Goal: Task Accomplishment & Management: Complete application form

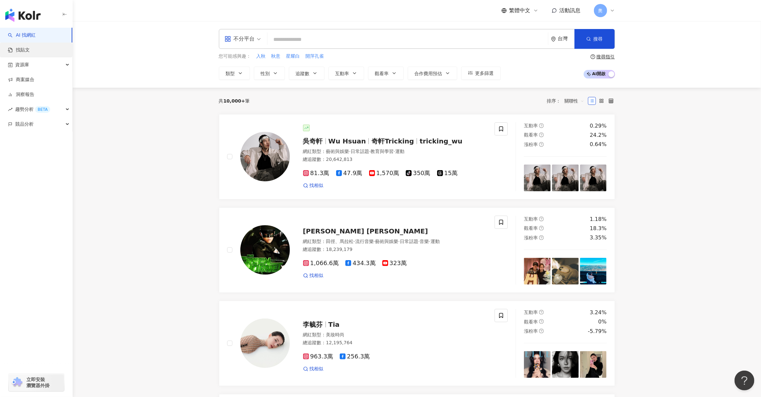
click at [30, 48] on link "找貼文" at bounding box center [19, 50] width 22 height 7
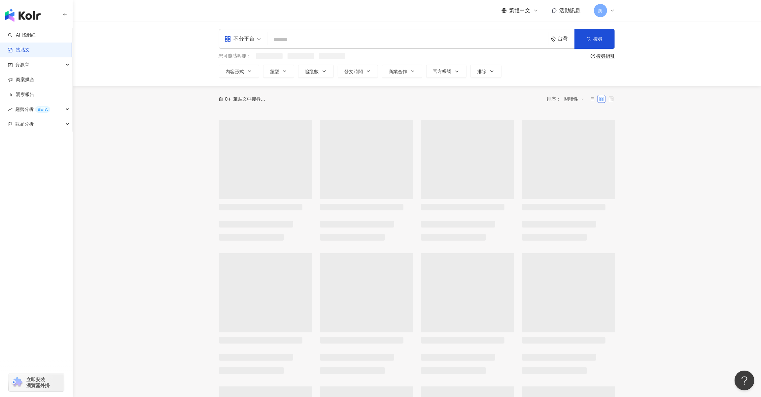
click at [310, 40] on input "search" at bounding box center [407, 39] width 275 height 14
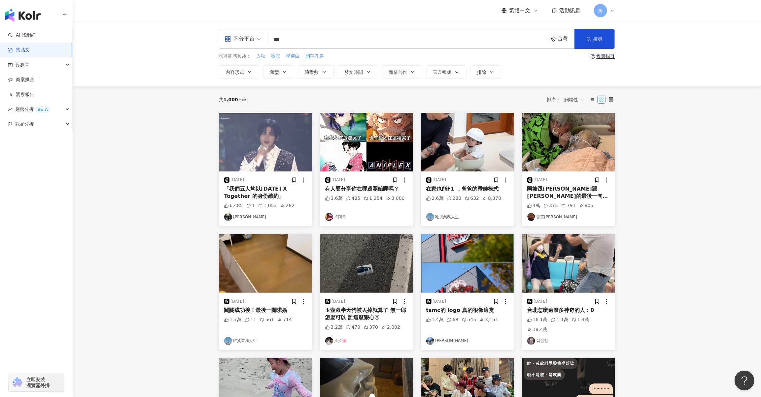
click at [237, 39] on div "不分平台" at bounding box center [239, 39] width 30 height 11
type input "***"
click at [255, 70] on div "Instagram" at bounding box center [244, 69] width 37 height 8
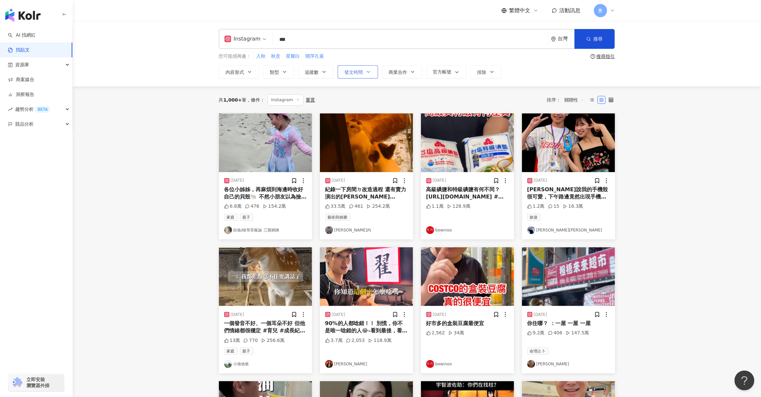
click at [359, 75] on span "發文時間" at bounding box center [354, 72] width 18 height 5
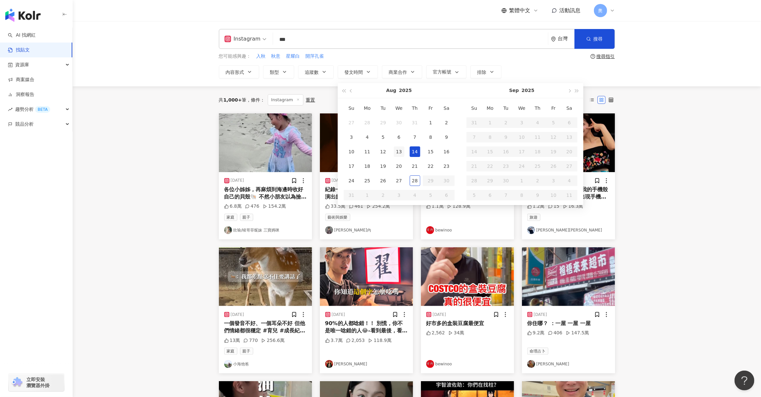
type input "**********"
click at [403, 154] on div "13" at bounding box center [399, 152] width 11 height 11
click at [417, 153] on div "14" at bounding box center [415, 152] width 11 height 11
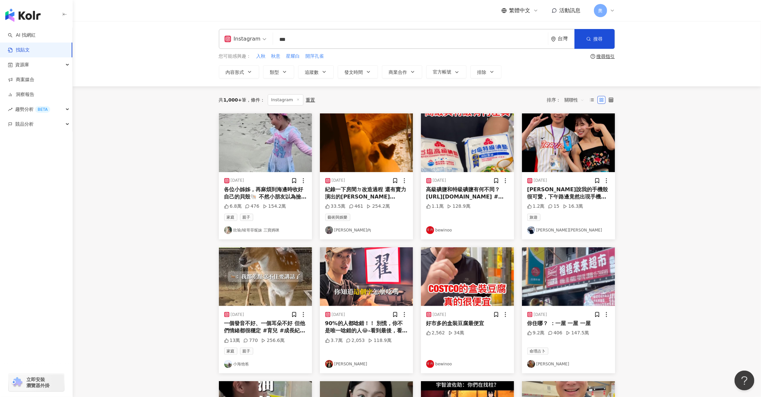
type input "**********"
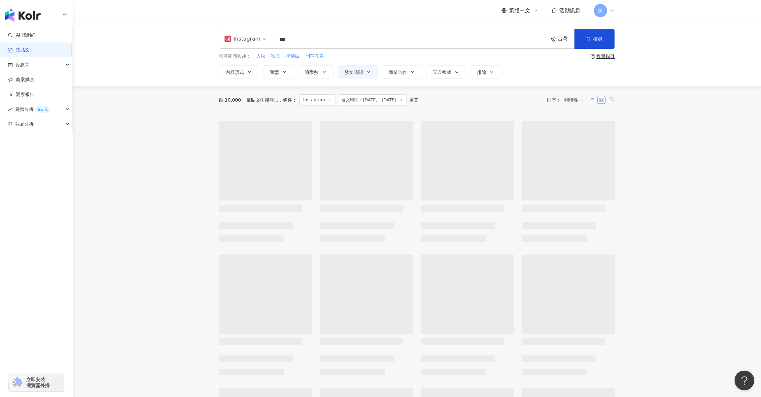
type input "**********"
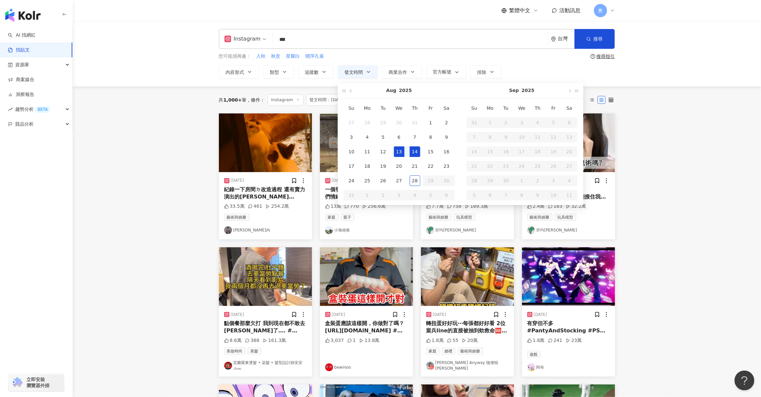
click at [691, 170] on main "**********" at bounding box center [417, 292] width 688 height 543
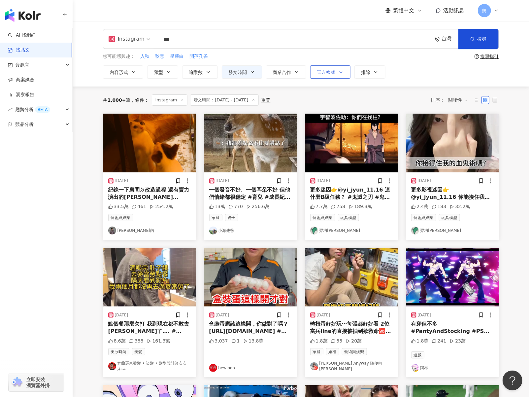
click at [330, 75] on button "官方帳號" at bounding box center [330, 71] width 40 height 13
click at [329, 75] on span "官方帳號" at bounding box center [326, 71] width 18 height 5
click at [289, 76] on button "商業合作" at bounding box center [286, 71] width 40 height 13
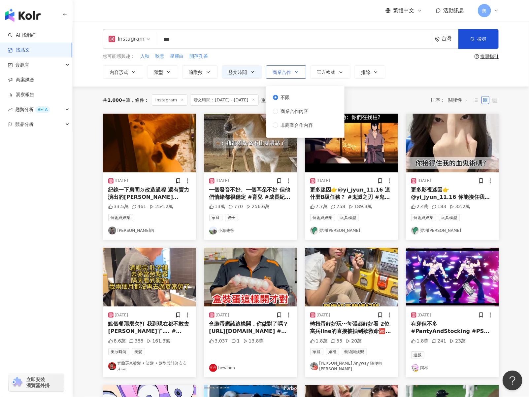
click at [283, 75] on span "商業合作" at bounding box center [282, 72] width 18 height 5
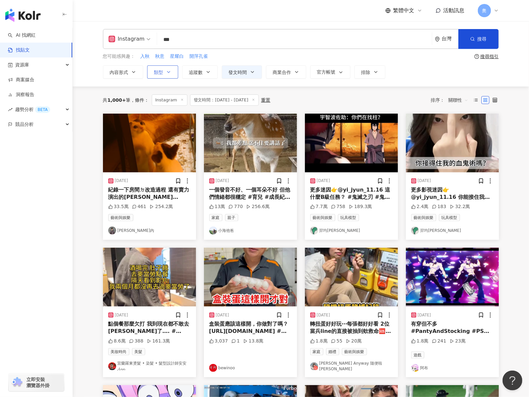
click at [163, 74] on span "類型" at bounding box center [158, 72] width 9 height 5
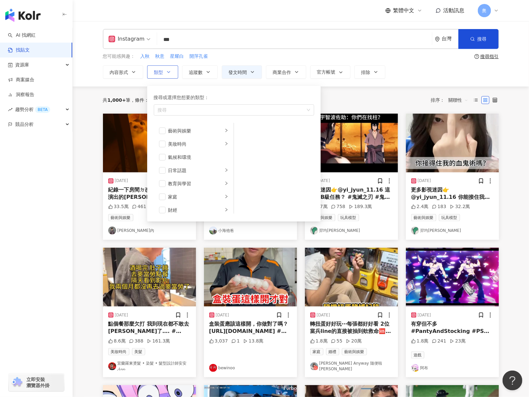
click at [163, 74] on span "類型" at bounding box center [158, 72] width 9 height 5
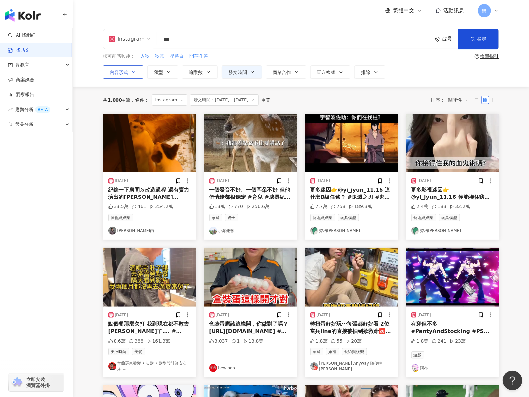
click at [135, 73] on icon "button" at bounding box center [133, 71] width 5 height 5
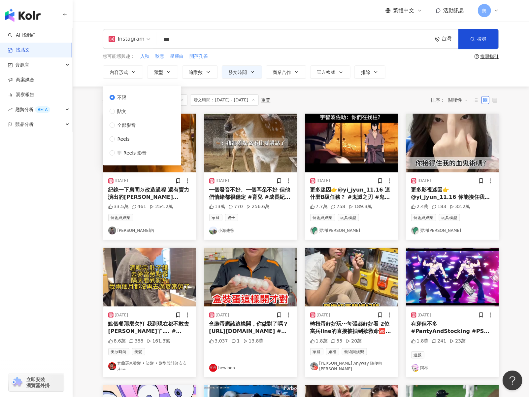
click at [306, 55] on div "您可能感興趣： 入秋 秋意 星耀白 開萍孔雀" at bounding box center [287, 56] width 369 height 7
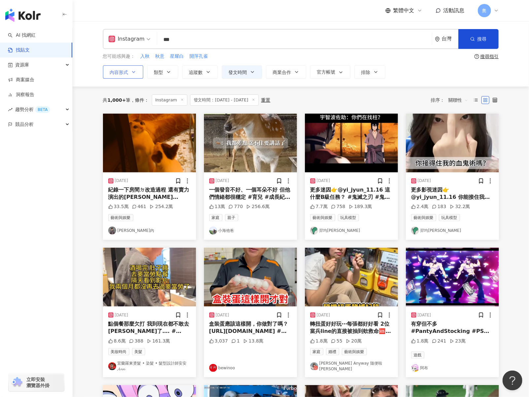
click at [130, 73] on button "內容形式" at bounding box center [123, 71] width 40 height 13
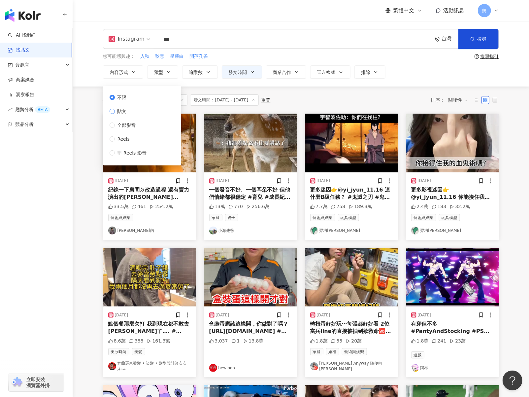
click at [119, 109] on span "貼文" at bounding box center [122, 111] width 15 height 7
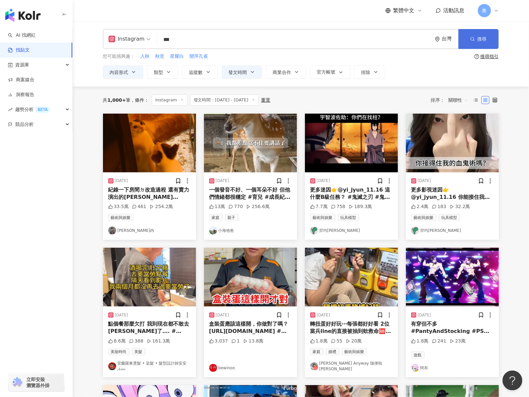
click at [467, 42] on button "搜尋" at bounding box center [478, 39] width 40 height 20
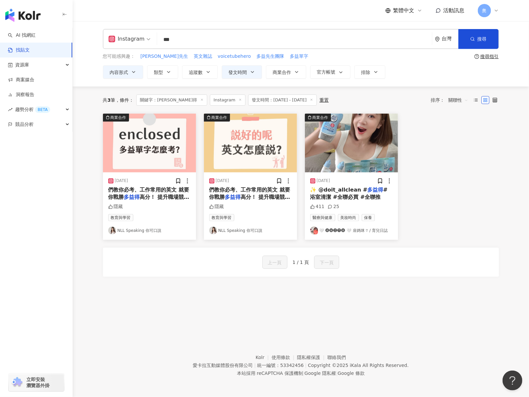
click at [341, 190] on span "✨ @doit_allclean #" at bounding box center [338, 189] width 57 height 6
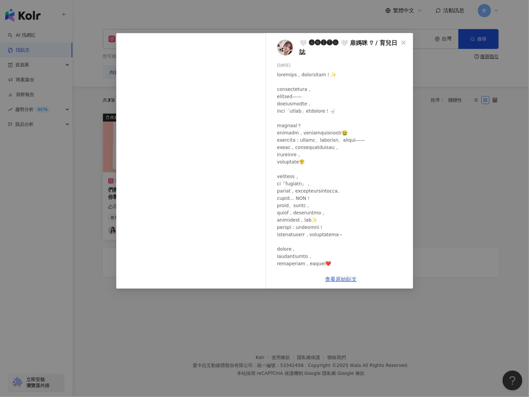
click at [346, 244] on div at bounding box center [342, 227] width 131 height 312
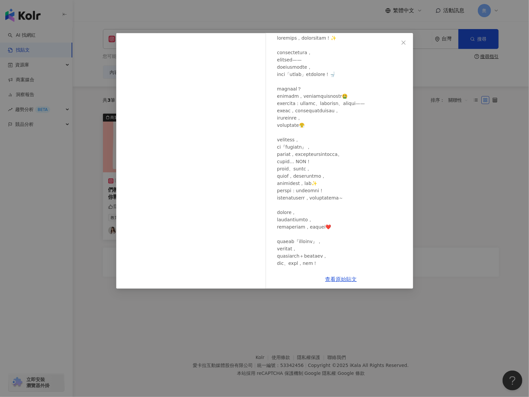
scroll to position [37, 0]
click at [340, 278] on link "查看原始貼文" at bounding box center [341, 279] width 32 height 6
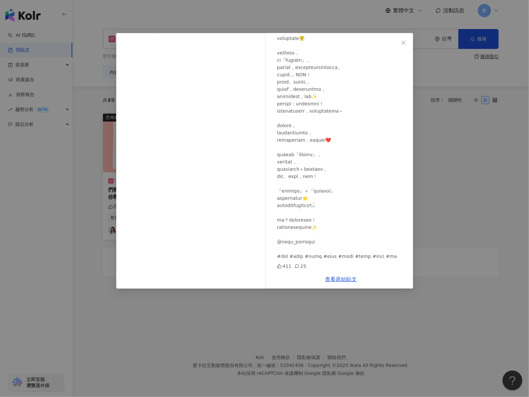
scroll to position [138, 0]
click at [371, 141] on div at bounding box center [342, 104] width 131 height 312
click at [362, 170] on div at bounding box center [342, 104] width 131 height 312
click at [331, 172] on div at bounding box center [342, 104] width 131 height 312
drag, startPoint x: 366, startPoint y: 171, endPoint x: 332, endPoint y: 173, distance: 34.1
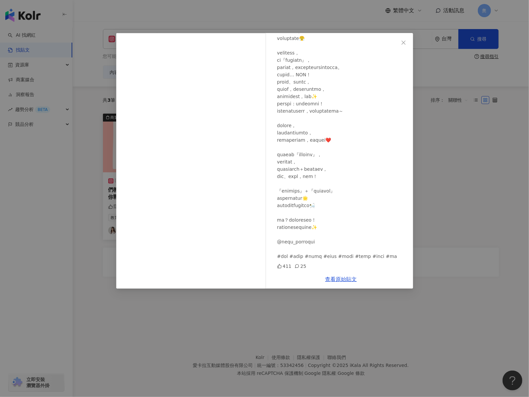
click at [366, 171] on div at bounding box center [342, 104] width 131 height 312
click at [351, 164] on div at bounding box center [342, 104] width 131 height 312
click at [303, 266] on div "25" at bounding box center [301, 265] width 12 height 7
click at [298, 265] on icon at bounding box center [297, 266] width 5 height 5
click at [295, 265] on icon at bounding box center [297, 266] width 4 height 4
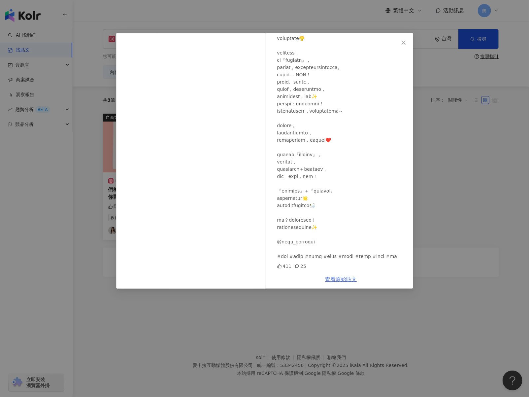
click at [344, 278] on link "查看原始貼文" at bounding box center [341, 279] width 32 height 6
drag, startPoint x: 405, startPoint y: 43, endPoint x: 402, endPoint y: 47, distance: 4.4
click at [405, 43] on icon "close" at bounding box center [403, 42] width 5 height 5
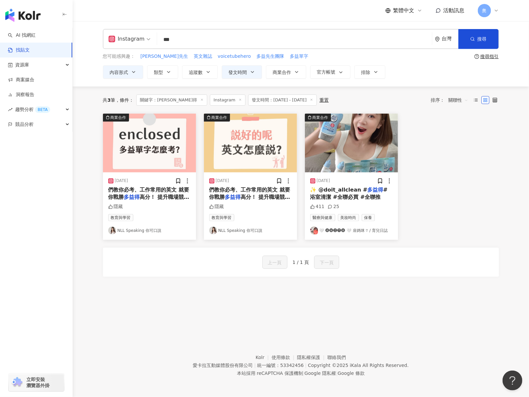
drag, startPoint x: 214, startPoint y: 27, endPoint x: 196, endPoint y: 39, distance: 21.5
click at [197, 35] on div "**********" at bounding box center [301, 53] width 456 height 65
drag, startPoint x: 195, startPoint y: 41, endPoint x: 152, endPoint y: 39, distance: 43.6
click at [152, 39] on div "Instagram 多益得 *** 台灣 搜尋" at bounding box center [301, 39] width 396 height 20
paste input "**********"
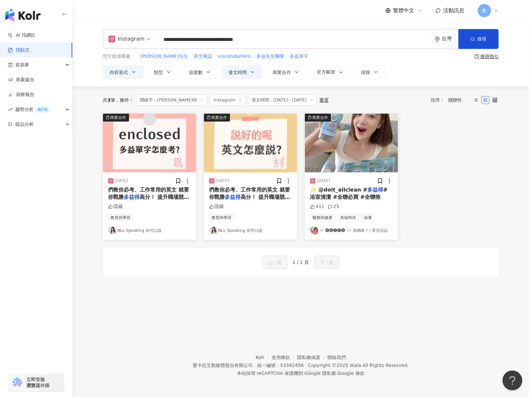
type input "**********"
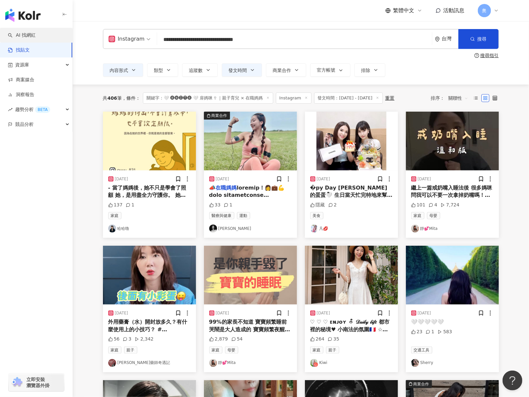
click at [17, 39] on link "AI 找網紅" at bounding box center [22, 35] width 28 height 7
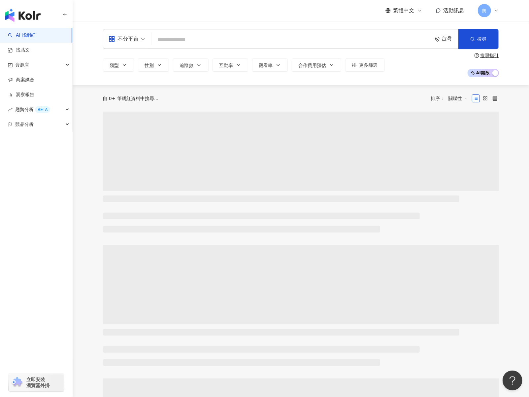
click at [208, 40] on input "search" at bounding box center [291, 39] width 275 height 13
type input "**********"
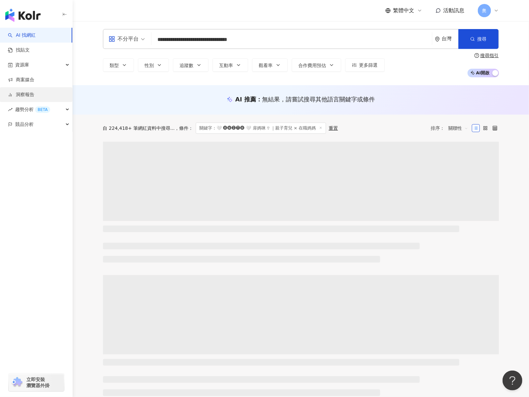
click at [34, 97] on link "洞察報告" at bounding box center [21, 94] width 26 height 7
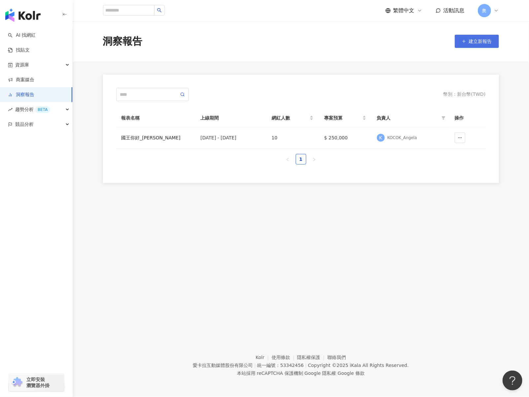
click at [480, 44] on span "建立新報告" at bounding box center [480, 41] width 23 height 5
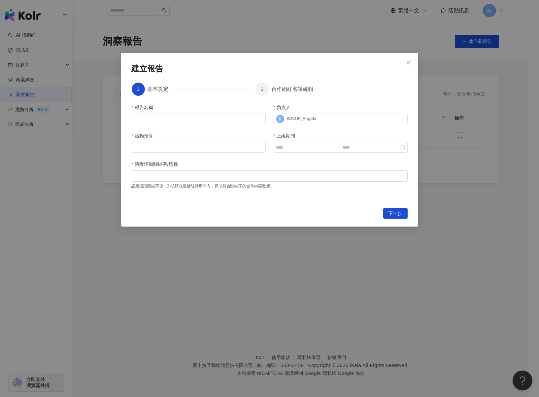
click at [224, 125] on div "報告名稱 負責人 K KOCOK_Angela 活動預算 上線期間 追蹤活動關鍵字/標籤 設定追蹤關鍵字後，系統將在數據統計期間內，抓取符合關鍵字的合作內容數…" at bounding box center [270, 152] width 276 height 96
click at [222, 119] on input "報告名稱" at bounding box center [199, 119] width 134 height 11
type input "***"
click at [291, 150] on input "上線期間" at bounding box center [304, 147] width 56 height 7
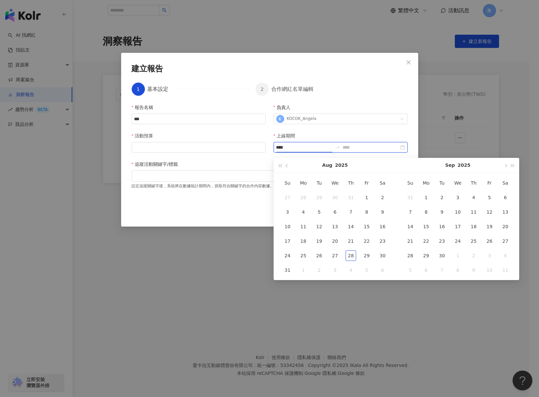
type input "****"
click at [382, 147] on input at bounding box center [371, 147] width 56 height 7
type input "****"
click at [359, 134] on div "上線期間" at bounding box center [341, 137] width 134 height 10
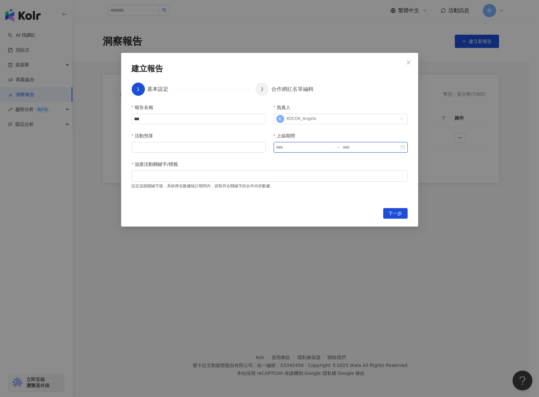
click at [304, 146] on input "上線期間" at bounding box center [304, 147] width 56 height 7
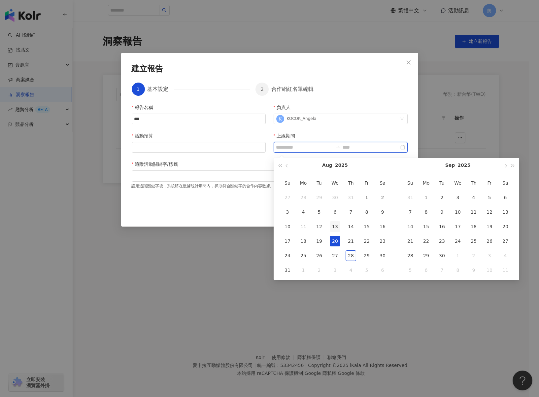
type input "**********"
click at [340, 232] on td "13" at bounding box center [335, 226] width 16 height 15
type input "**********"
click at [372, 148] on input at bounding box center [371, 147] width 56 height 7
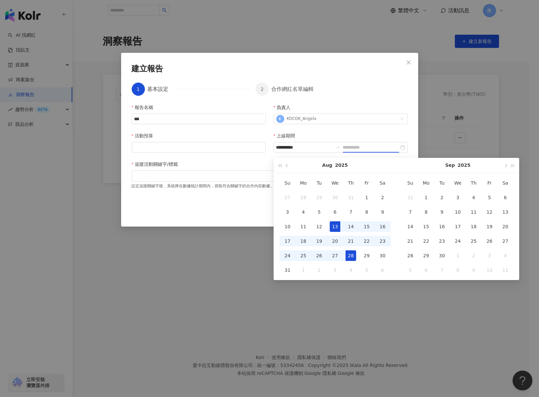
click at [353, 257] on div "28" at bounding box center [351, 255] width 11 height 11
type input "**********"
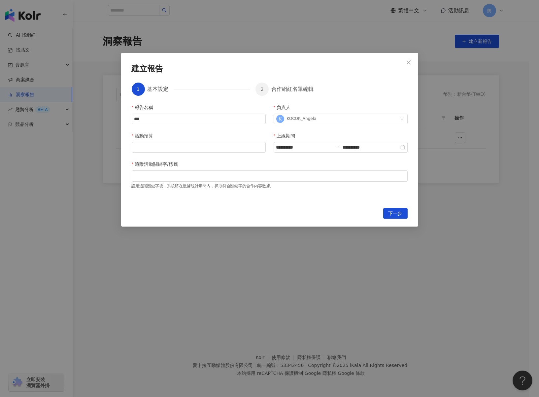
click at [375, 134] on div "上線期間" at bounding box center [341, 137] width 134 height 10
click at [208, 154] on div "**********" at bounding box center [270, 152] width 276 height 96
click at [208, 148] on input "活動預算" at bounding box center [198, 147] width 133 height 10
click at [135, 148] on input "******" at bounding box center [198, 147] width 133 height 10
click at [157, 148] on input "******" at bounding box center [198, 147] width 133 height 10
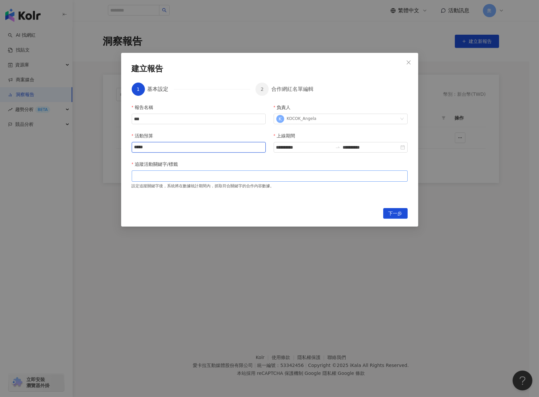
click at [176, 176] on div at bounding box center [269, 175] width 273 height 5
type input "*****"
type input "***"
click at [320, 178] on div "多益得" at bounding box center [269, 176] width 273 height 10
drag, startPoint x: 175, startPoint y: 174, endPoint x: 127, endPoint y: 174, distance: 48.5
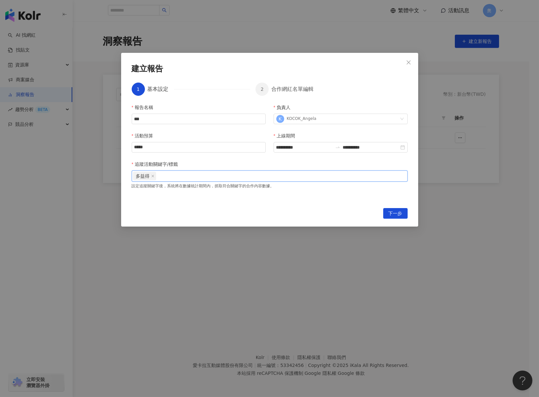
click at [127, 174] on div "**********" at bounding box center [269, 140] width 297 height 174
paste input "search"
click at [394, 215] on span "下一步" at bounding box center [395, 213] width 14 height 11
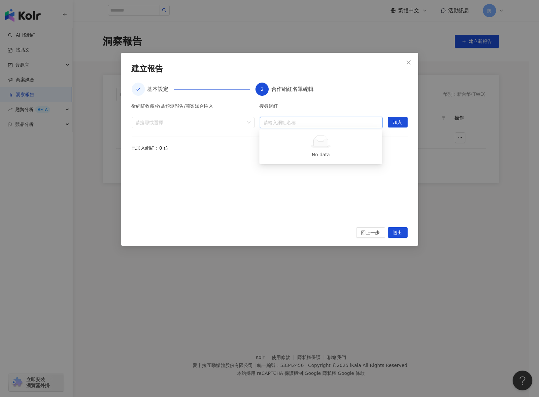
click at [295, 127] on input "search" at bounding box center [321, 122] width 115 height 11
click at [278, 119] on input "search" at bounding box center [321, 122] width 115 height 11
paste input "**********"
type input "**********"
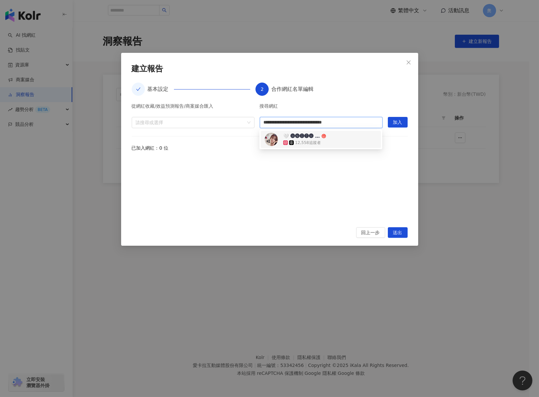
click at [320, 143] on div "12,558 追蹤者" at bounding box center [304, 142] width 43 height 7
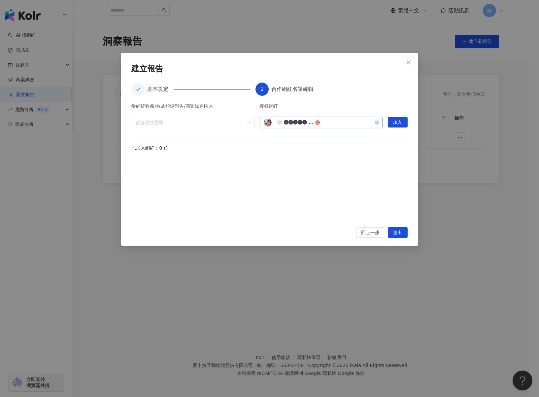
click at [338, 122] on div "🤍 🅐🅝🅘🅣🅐 🤍 扉媽咪 ⍢ / 育兒日誌 12,558 追蹤者" at bounding box center [321, 122] width 115 height 8
drag, startPoint x: 330, startPoint y: 124, endPoint x: 265, endPoint y: 121, distance: 65.1
click at [265, 121] on div "🤍 🅐🅝🅘🅣🅐 🤍 扉媽咪 ⍢ / 育兒日誌 12,558 追蹤者" at bounding box center [321, 122] width 115 height 8
click at [339, 100] on div "**********" at bounding box center [270, 157] width 276 height 123
click at [392, 123] on button "加入" at bounding box center [398, 122] width 20 height 11
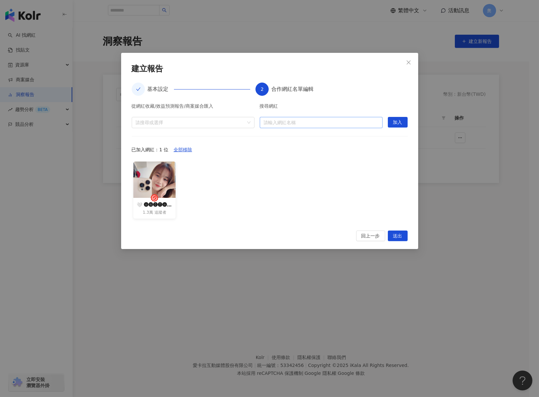
click at [324, 124] on input "search" at bounding box center [321, 122] width 115 height 11
paste input "*******"
type input "*******"
click at [345, 141] on div "噶瑪蘭公主愷蘿 18,300 追蹤者" at bounding box center [321, 139] width 112 height 13
click at [391, 123] on button "加入" at bounding box center [398, 122] width 20 height 11
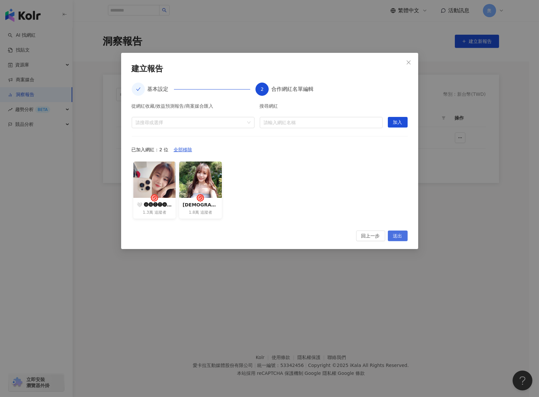
click at [400, 236] on span "送出" at bounding box center [397, 236] width 9 height 11
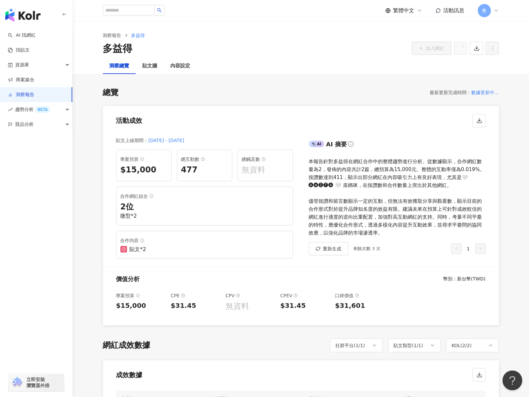
drag, startPoint x: 197, startPoint y: 170, endPoint x: 177, endPoint y: 168, distance: 19.5
click at [177, 168] on div "總互動數 477" at bounding box center [204, 165] width 55 height 32
copy div "477"
click at [259, 173] on div "無資料" at bounding box center [265, 169] width 47 height 11
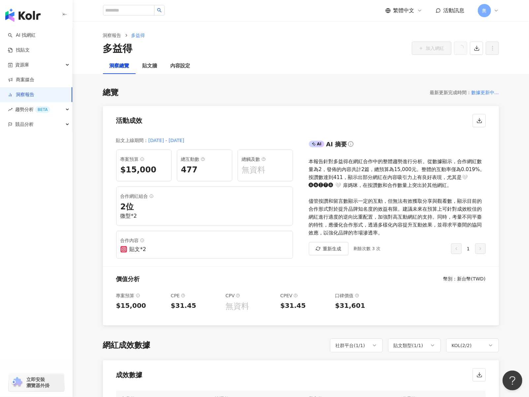
click at [270, 172] on div "無資料" at bounding box center [265, 169] width 47 height 11
click at [379, 170] on div "本報告針對多益得在網紅合作中的整體趨勢進行分析。從數據顯示，合作網紅數量為2，發佈的內容共計2篇，總預算為15,000元。整體的互動率僅為0.019%。按讚數…" at bounding box center [397, 196] width 177 height 79
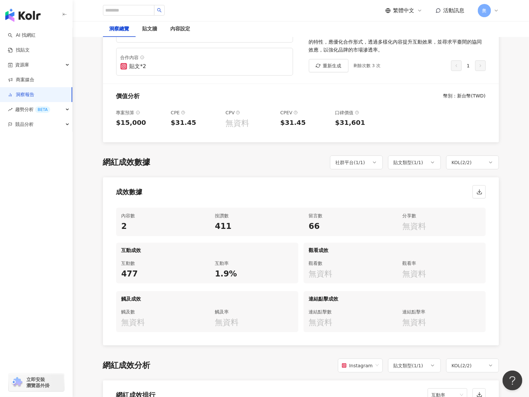
scroll to position [198, 0]
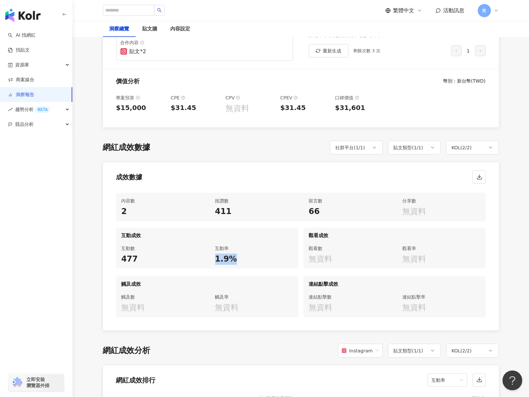
drag, startPoint x: 215, startPoint y: 259, endPoint x: 235, endPoint y: 259, distance: 20.5
click at [235, 259] on div "1.9%" at bounding box center [254, 258] width 78 height 11
copy div "1.9%"
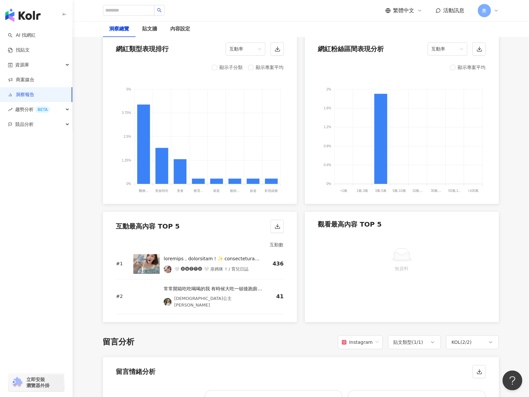
scroll to position [726, 0]
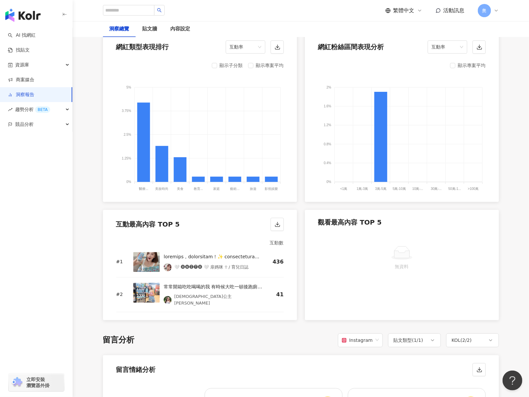
click at [313, 329] on div "總覽 最新更新完成時間 ： 數據更新中... 活動成效 貼文上線期間 ： 2025/8/13 - 2025/8/28 專案預算 $15,000 總互動數 47…" at bounding box center [301, 147] width 396 height 1599
click at [266, 204] on div "網紅成效排行 互動率 顯示專案平均 5% 5% 4% 4% 3% 3% 2% 2% 1% 1% 0% 0% 4.19% 0.28% 🤍 🅐🅝🅘🅣🅐 🤍 扉媽咪…" at bounding box center [301, 78] width 396 height 482
click at [244, 328] on div "總覽 最新更新完成時間 ： 數據更新中... 活動成效 貼文上線期間 ： 2025/8/13 - 2025/8/28 專案預算 $15,000 總互動數 47…" at bounding box center [301, 147] width 396 height 1599
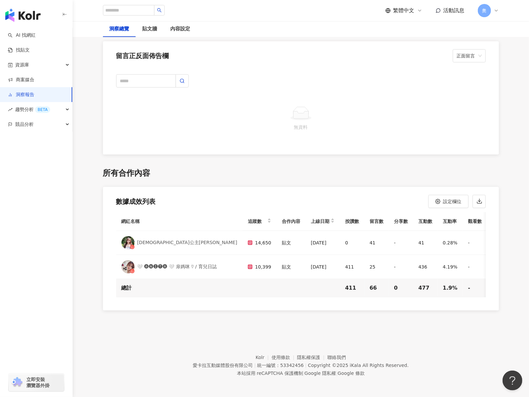
scroll to position [1355, 0]
click at [385, 95] on div "無資料" at bounding box center [301, 118] width 370 height 46
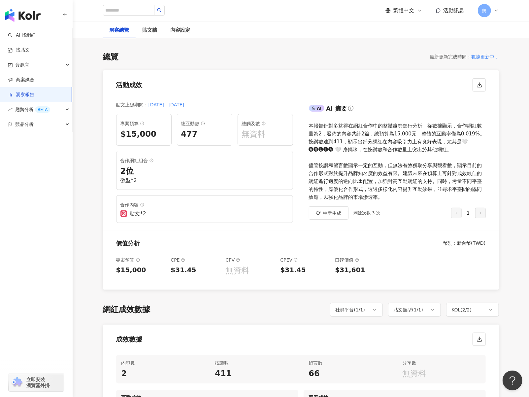
scroll to position [35, 0]
click at [354, 164] on div "本報告針對多益得在網紅合作中的整體趨勢進行分析。從數據顯示，合作網紅數量為2，發佈的內容共計2篇，總預算為15,000元。整體的互動率僅為0.019%。按讚數…" at bounding box center [397, 161] width 177 height 79
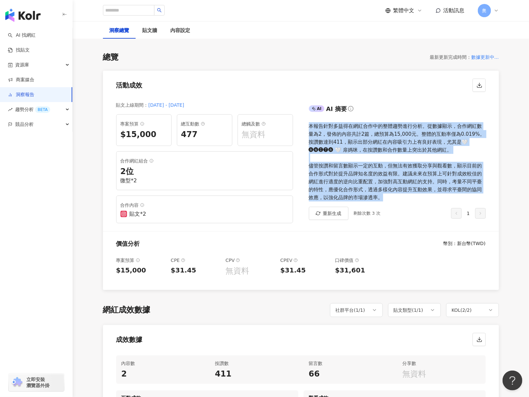
drag, startPoint x: 385, startPoint y: 198, endPoint x: 308, endPoint y: 126, distance: 105.1
click at [308, 126] on div "AI AI 摘要 本報告針對多益得在網紅合作中的整體趨勢進行分析。從數據顯示，合作網紅數量為2，發佈的內容共計2篇，總預算為15,000元。整體的互動率僅為0…" at bounding box center [400, 163] width 198 height 135
copy div "本報告針對多益得在網紅合作中的整體趨勢進行分析。從數據顯示，合作網紅數量為2，發佈的內容共計2篇，總預算為15,000元。整體的互動率僅為0.019%。按讚數…"
click at [327, 213] on span "重新生成" at bounding box center [332, 213] width 18 height 5
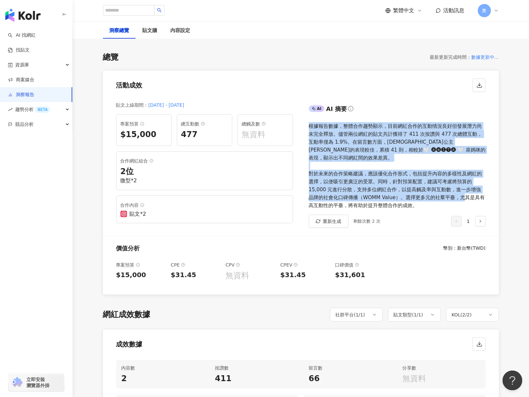
drag, startPoint x: 390, startPoint y: 185, endPoint x: 301, endPoint y: 123, distance: 108.1
click at [301, 123] on div "AI AI 摘要 根據報告數據，整體合作趨勢顯示，目前網紅合作的互動情況良好但發展潛力尚未完全釋放。儘管兩位網紅的貼文共計獲得了 411 次按讚與 477 次…" at bounding box center [400, 166] width 198 height 140
copy div "根據報告數據，整體合作趨勢顯示，目前網紅合作的互動情況良好但發展潛力尚未完全釋放。儘管兩位網紅的貼文共計獲得了 411 次按讚與 477 次總體互動，互動率僅…"
drag, startPoint x: 378, startPoint y: 188, endPoint x: 384, endPoint y: 191, distance: 6.5
click at [378, 188] on div "根據報告數據，整體合作趨勢顯示，目前網紅合作的互動情況良好但發展潛力尚未完全釋放。儘管兩位網紅的貼文共計獲得了 411 次按讚與 477 次總體互動，互動率僅…" at bounding box center [397, 165] width 177 height 87
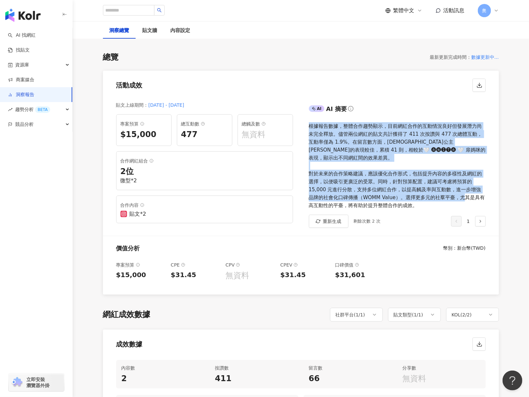
drag, startPoint x: 411, startPoint y: 196, endPoint x: 310, endPoint y: 127, distance: 122.7
click at [310, 127] on div "根據報告數據，整體合作趨勢顯示，目前網紅合作的互動情況良好但發展潛力尚未完全釋放。儘管兩位網紅的貼文共計獲得了 411 次按讚與 477 次總體互動，互動率僅…" at bounding box center [397, 165] width 177 height 87
copy div "根據報告數據，整體合作趨勢顯示，目前網紅合作的互動情況良好但發展潛力尚未完全釋放。儘管兩位網紅的貼文共計獲得了 411 次按讚與 477 次總體互動，互動率僅…"
click at [412, 236] on div "價值分析 幣別 ： 新台幣 ( TWD )" at bounding box center [301, 245] width 396 height 19
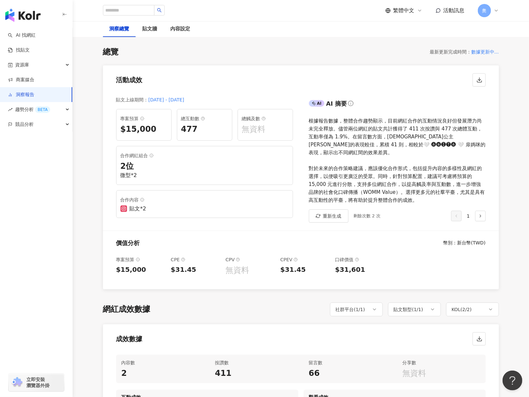
scroll to position [0, 0]
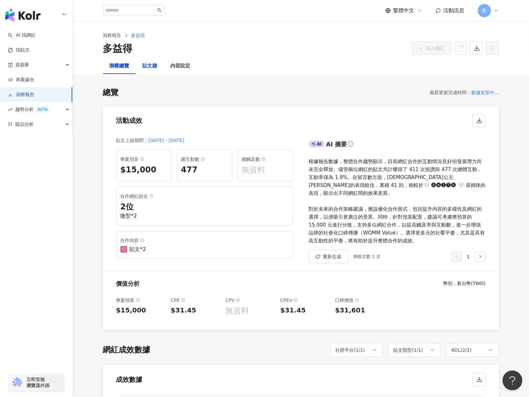
click at [150, 65] on div "貼文牆" at bounding box center [150, 66] width 15 height 8
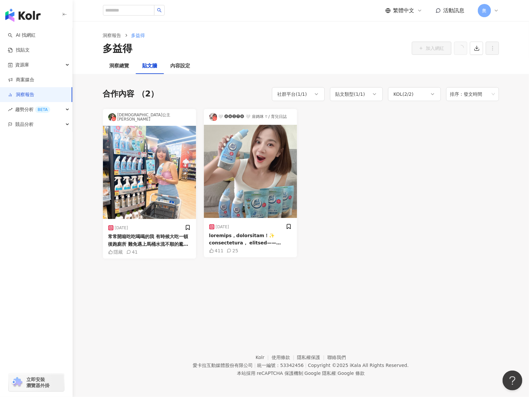
click at [139, 239] on div "常常開箱吃吃喝喝的我 有時候大吃一頓後跑廁所 難免遇上馬桶水流不順的尷尬時刻 最近在全聯發現了超實用好物👇 #多益得馬桶除臭化糞菌 水流卡卡時，我都睡前丟一包…" at bounding box center [149, 240] width 83 height 15
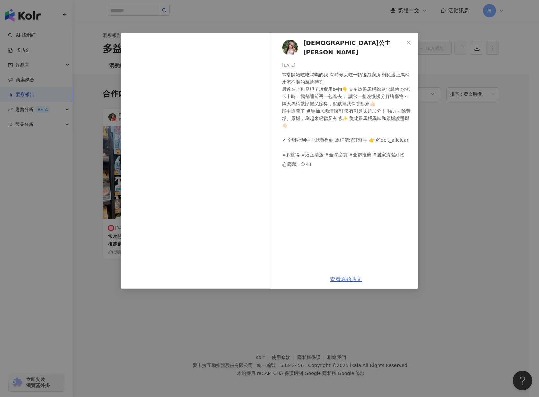
click at [340, 281] on link "查看原始貼文" at bounding box center [346, 279] width 32 height 6
click at [409, 41] on icon "close" at bounding box center [408, 42] width 5 height 5
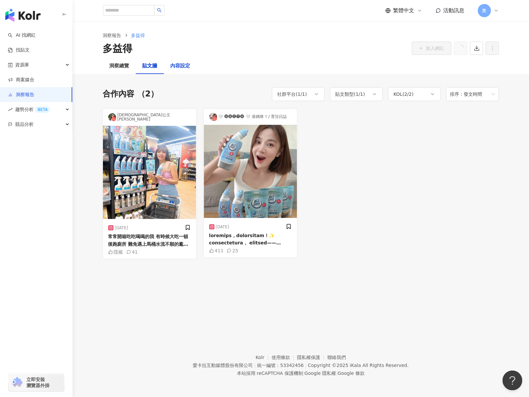
click at [181, 63] on div "內容設定" at bounding box center [181, 66] width 20 height 8
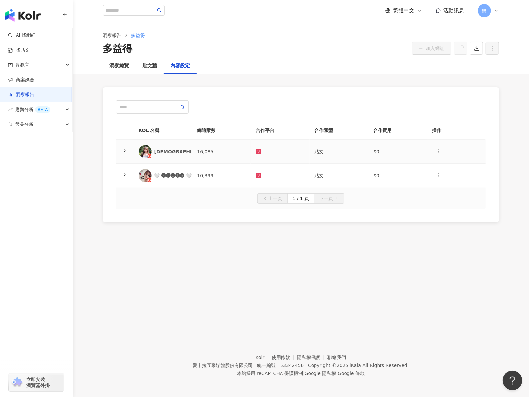
click at [177, 153] on div "[DEMOGRAPHIC_DATA]公主[PERSON_NAME]" at bounding box center [209, 151] width 111 height 7
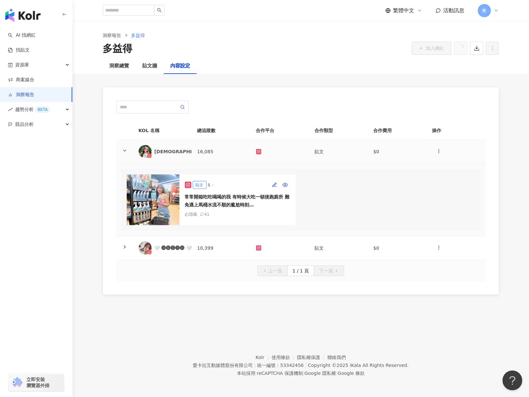
click at [182, 153] on div "[DEMOGRAPHIC_DATA]公主[PERSON_NAME]" at bounding box center [209, 151] width 111 height 7
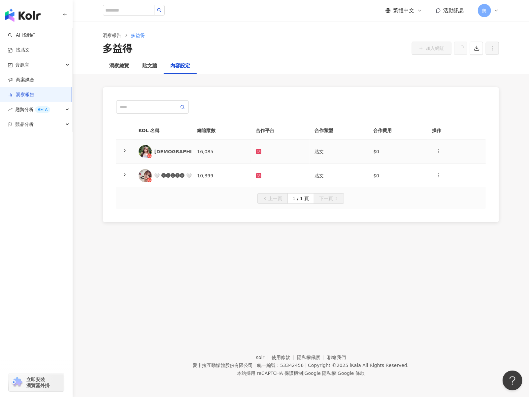
click at [181, 151] on div "[DEMOGRAPHIC_DATA]公主[PERSON_NAME]" at bounding box center [209, 151] width 111 height 7
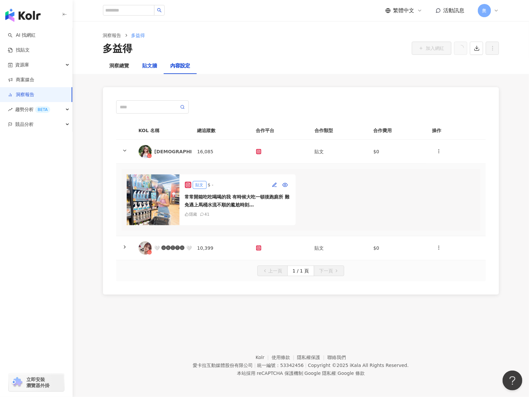
click at [147, 65] on div "貼文牆" at bounding box center [150, 66] width 15 height 8
click at [111, 68] on div "洞察總覽" at bounding box center [120, 66] width 20 height 8
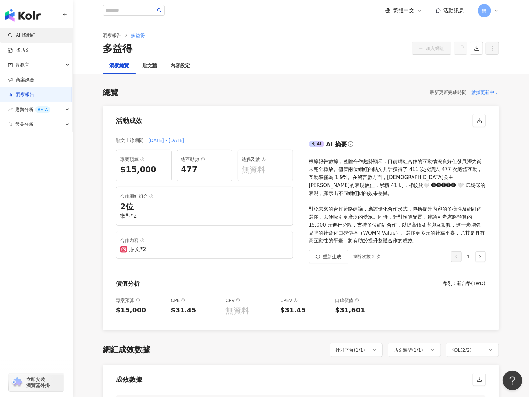
click at [36, 39] on link "AI 找網紅" at bounding box center [22, 35] width 28 height 7
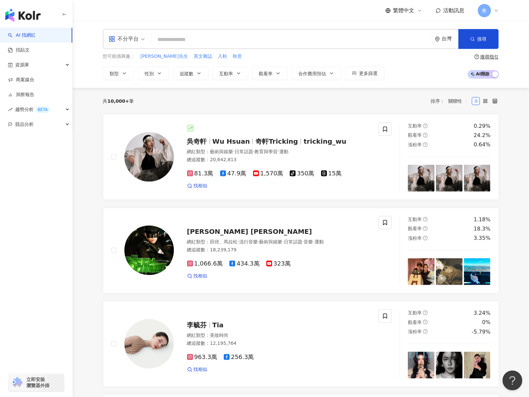
click at [209, 47] on div "不分平台 台灣 搜尋" at bounding box center [301, 39] width 396 height 20
click at [210, 38] on input "search" at bounding box center [291, 39] width 275 height 13
paste input "**********"
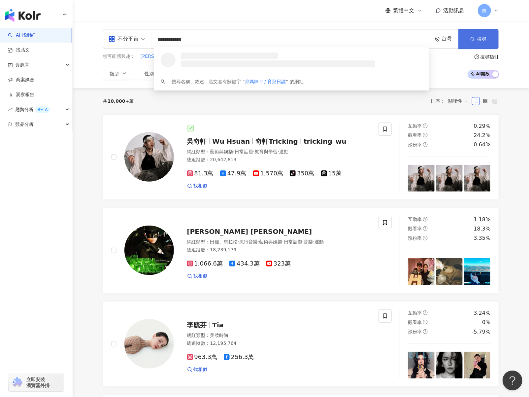
click at [479, 33] on button "搜尋" at bounding box center [478, 39] width 40 height 20
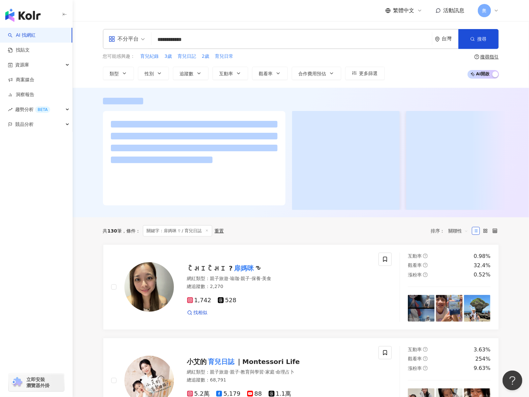
click at [317, 56] on div "您可能感興趣： 育兒紀錄 3歲 育兒日記 2歲 育兒日常" at bounding box center [244, 56] width 282 height 7
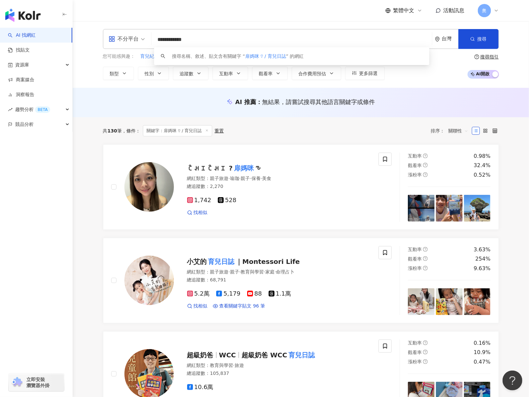
drag, startPoint x: 212, startPoint y: 40, endPoint x: 140, endPoint y: 35, distance: 72.1
click at [140, 35] on div "**********" at bounding box center [301, 39] width 396 height 20
paste input "**********"
type input "**********"
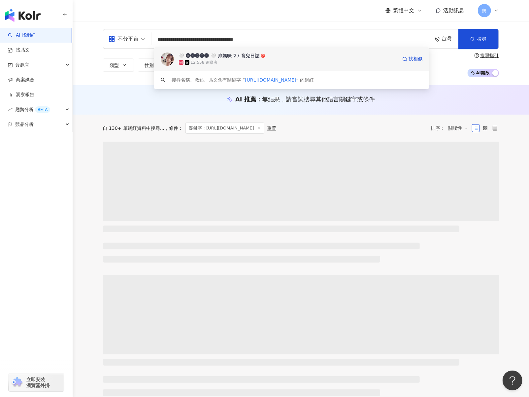
click at [257, 56] on div "🤍 🅐🅝🅘🅣🅐 🤍 扉媽咪 ⍢ / 育兒日誌" at bounding box center [219, 55] width 81 height 7
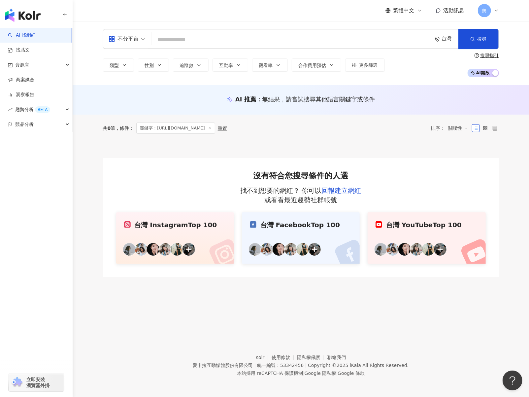
click at [175, 41] on input "search" at bounding box center [291, 39] width 275 height 13
paste input "**********"
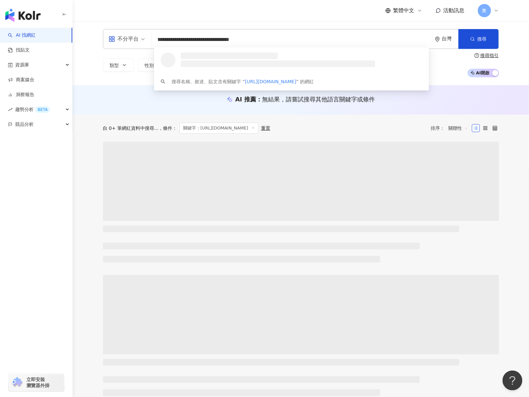
type input "**********"
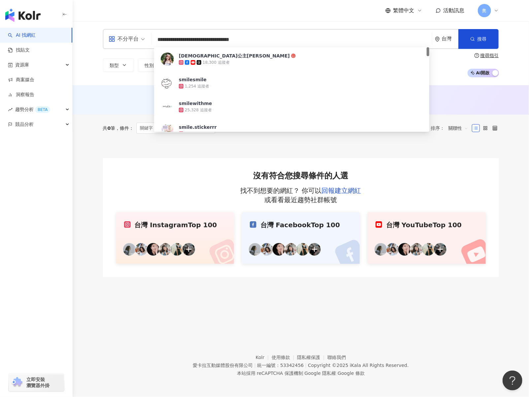
click at [219, 62] on div "18,300 追蹤者" at bounding box center [216, 63] width 27 height 6
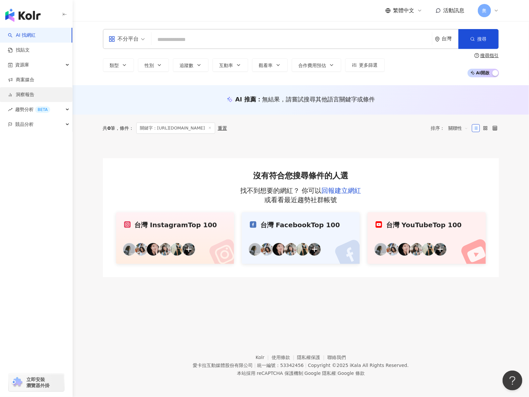
click at [34, 95] on link "洞察報告" at bounding box center [21, 94] width 26 height 7
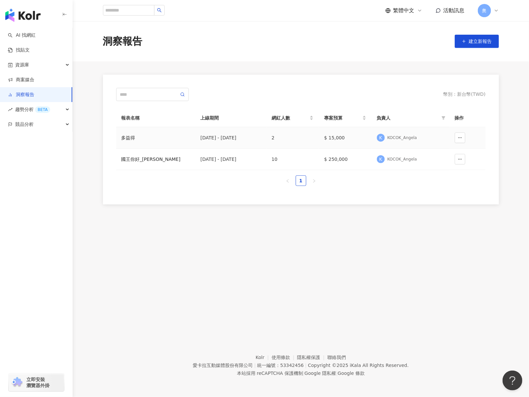
click at [181, 139] on div "多益得" at bounding box center [155, 137] width 69 height 7
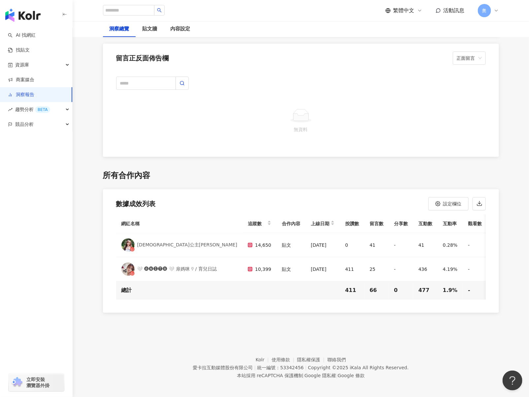
scroll to position [1355, 0]
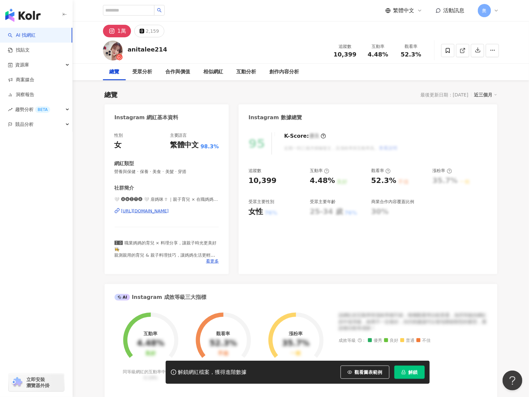
click at [406, 372] on button "解鎖" at bounding box center [409, 371] width 30 height 13
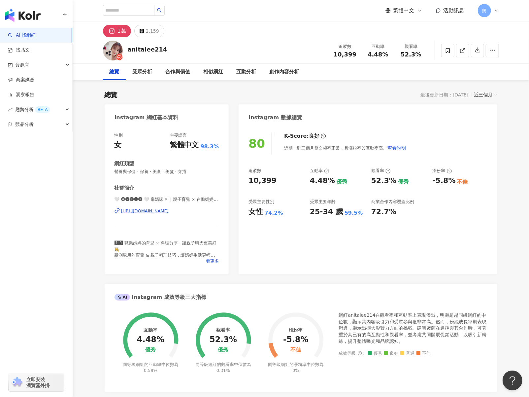
click at [334, 275] on div "Instagram 網紅基本資料 性別 女 主要語言 繁體中文 98.3% 網紅類型 營養與保健 · 保養 · 美食 · 美髮 · 穿搭 社群簡介 🤍 🅐🅝🅘…" at bounding box center [301, 351] width 393 height 495
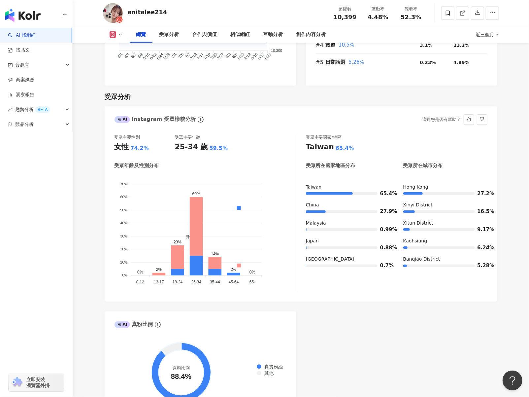
scroll to position [528, 0]
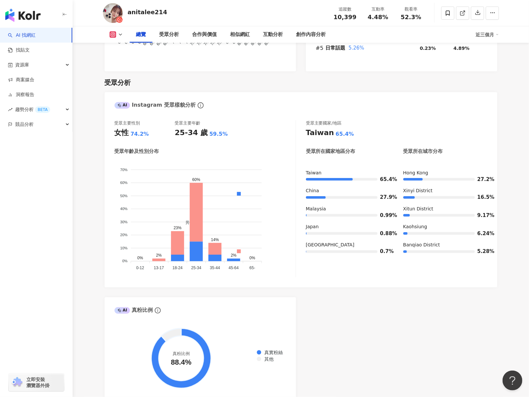
click at [383, 309] on div "AI Instagram 受眾樣貌分析 受眾主要性別 女性 74.2% 受眾主要年齡 25-34 歲 59.5% 受眾年齡及性別分布 男性 女性 70% 70…" at bounding box center [301, 246] width 393 height 309
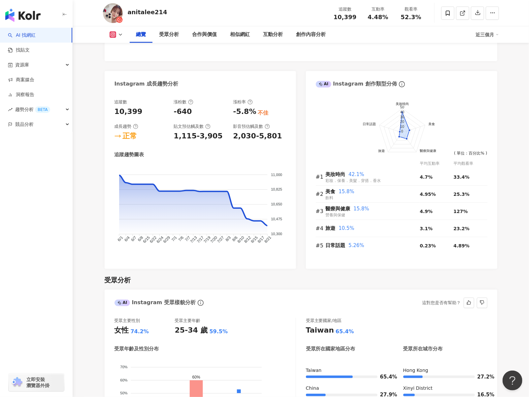
scroll to position [330, 0]
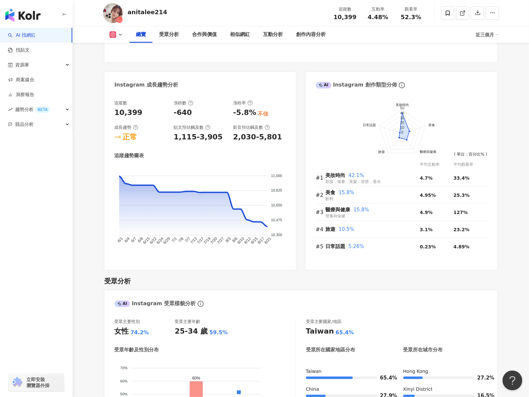
click at [341, 282] on div "受眾分析" at bounding box center [301, 280] width 393 height 9
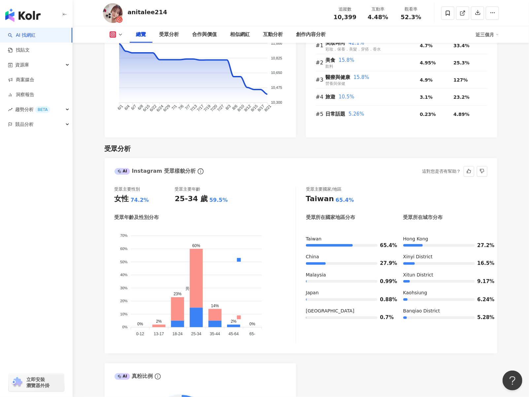
scroll to position [528, 0]
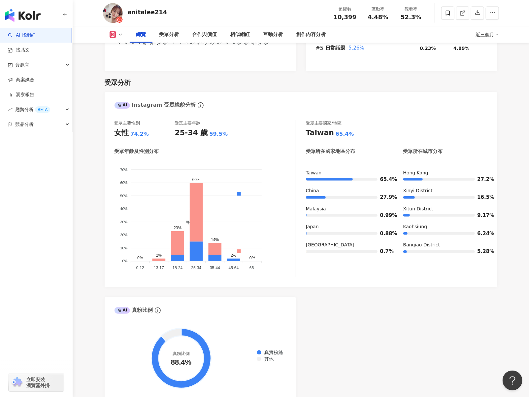
click at [378, 299] on div "AI Instagram 受眾樣貌分析 受眾主要性別 女性 74.2% 受眾主要年齡 25-34 歲 59.5% 受眾年齡及性別分布 男性 女性 70% 70…" at bounding box center [301, 246] width 393 height 309
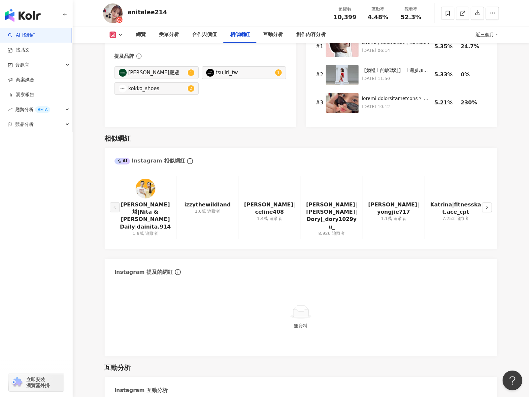
scroll to position [1254, 0]
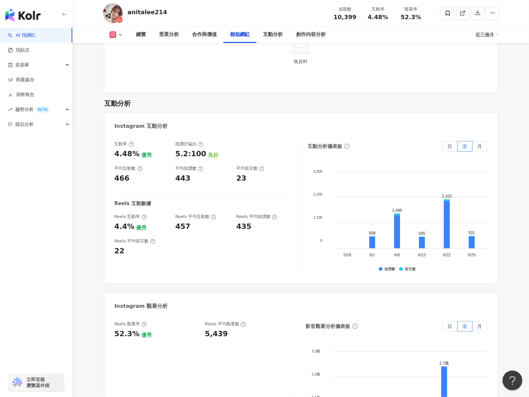
drag, startPoint x: 299, startPoint y: 283, endPoint x: 277, endPoint y: 282, distance: 21.8
click at [299, 283] on div "Instagram 互動分析 互動率 4.48% 優秀 按讚評論比 5.2:100 良好 平均互動數 466 平均按讚數 443 平均留言數 23 Reels…" at bounding box center [301, 391] width 393 height 557
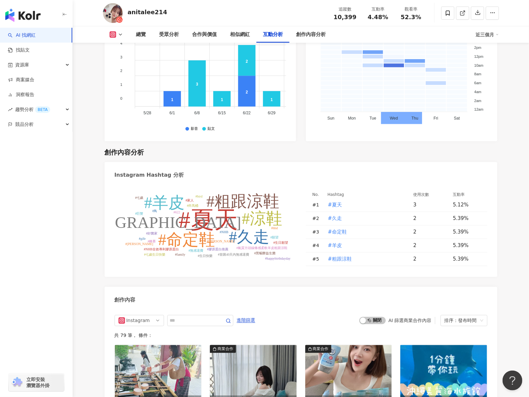
scroll to position [1782, 0]
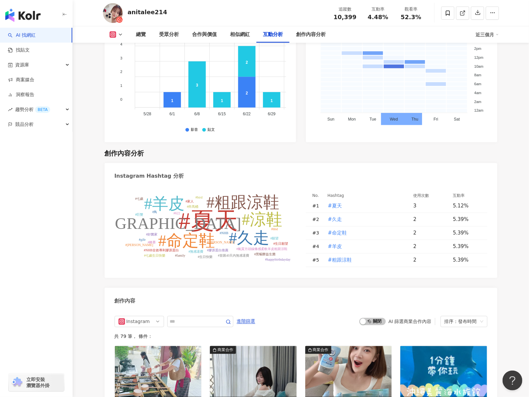
click at [235, 236] on tspan "#久走" at bounding box center [249, 238] width 41 height 18
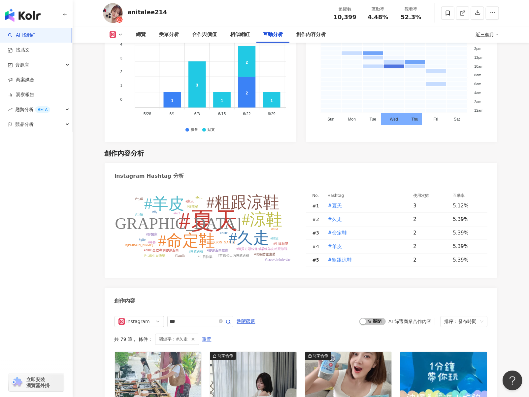
type input "***"
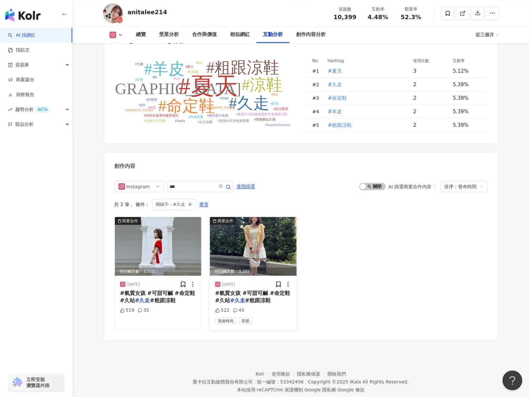
scroll to position [1935, 0]
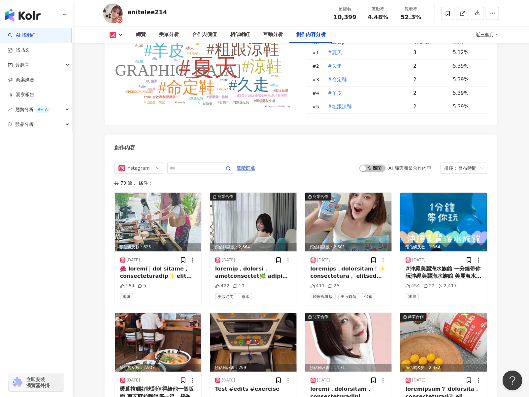
click at [341, 132] on div "Instagram Hashtag 分析 #夏天 #久走 #命定鞋 #羊皮 #粗跟涼鞋 #涼鞋 #久站 #氣質方頭線條感柔軟羊皮粗跟涼鞋 #膠原蛋白推薦 #N…" at bounding box center [301, 294] width 393 height 568
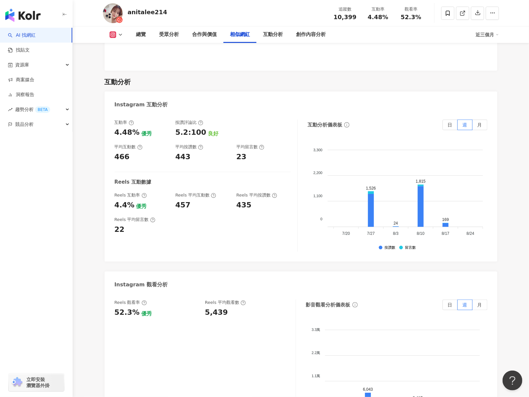
scroll to position [0, 203]
drag, startPoint x: 342, startPoint y: 260, endPoint x: 212, endPoint y: 101, distance: 205.2
click at [342, 259] on div "Instagram 互動分析 互動率 4.48% 優秀 按讚評論比 5.2:100 良好 平均互動數 466 平均按讚數 443 平均留言數 23 Reels…" at bounding box center [301, 369] width 393 height 557
click at [321, 71] on div "互動分析 Instagram 互動分析 互動率 4.48% 優秀 按讚評論比 5.2:100 良好 平均互動數 466 平均按讚數 443 平均留言數 23 …" at bounding box center [301, 360] width 393 height 578
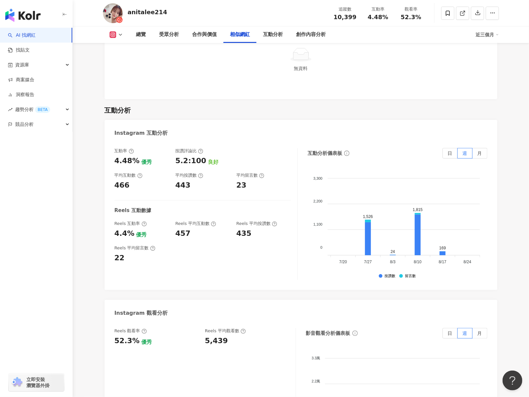
scroll to position [945, 0]
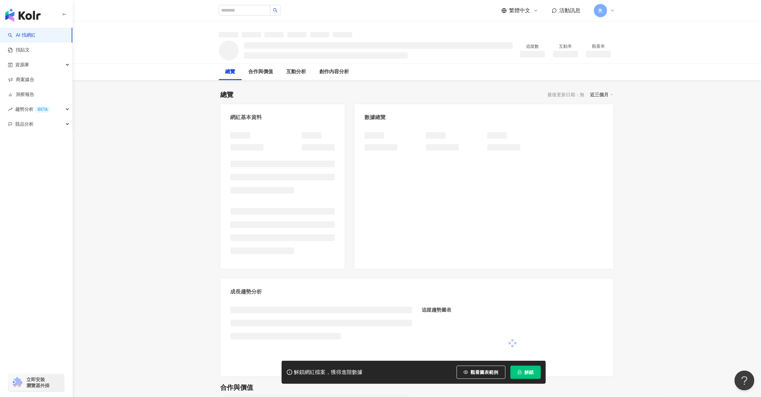
click at [527, 373] on span "解鎖" at bounding box center [528, 372] width 9 height 5
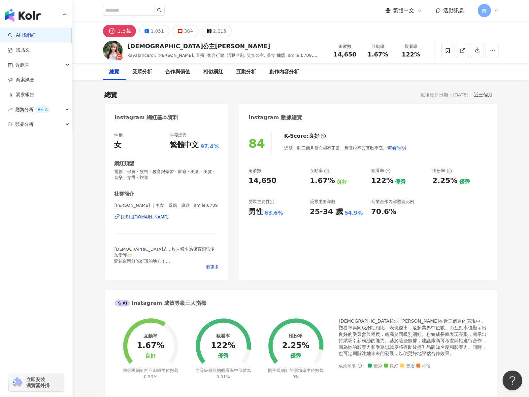
click at [306, 251] on div "84 K-Score : 良好 近期一到三個月發文頻率正常，且漲粉率與互動率高。 查看說明 追蹤數 14,650 互動率 1.67% 良好 觀看率 122% …" at bounding box center [368, 203] width 258 height 154
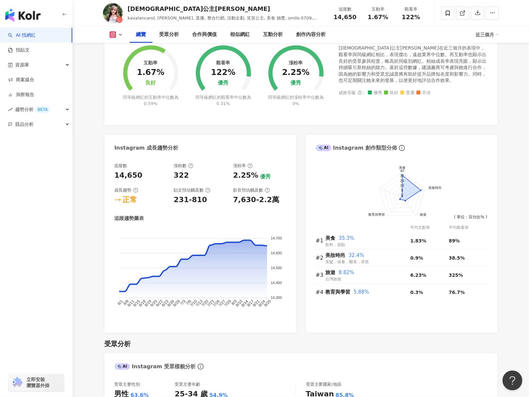
scroll to position [330, 0]
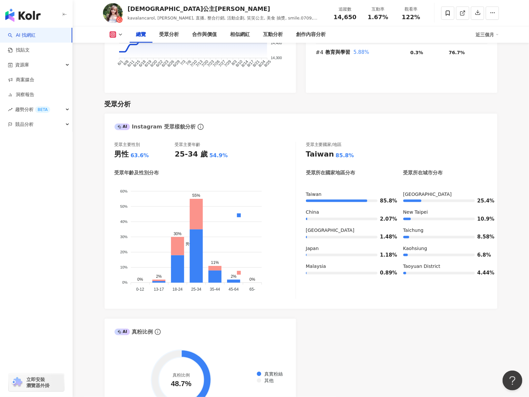
scroll to position [528, 0]
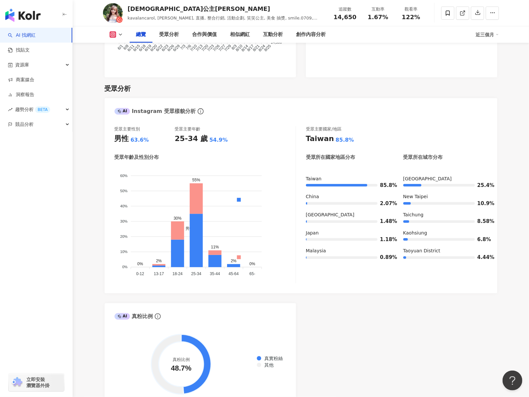
click at [347, 307] on div "AI Instagram 受眾樣貌分析 受眾主要性別 男性 63.6% 受眾主要年齡 25-34 歲 54.9% 受眾年齡及性別分布 男性 女性 60% 60…" at bounding box center [301, 252] width 393 height 309
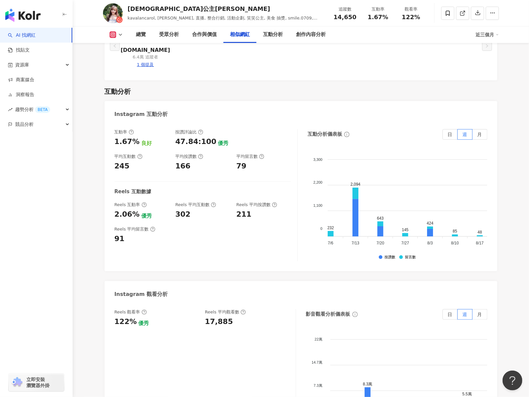
scroll to position [0, 203]
